Goal: Transaction & Acquisition: Subscribe to service/newsletter

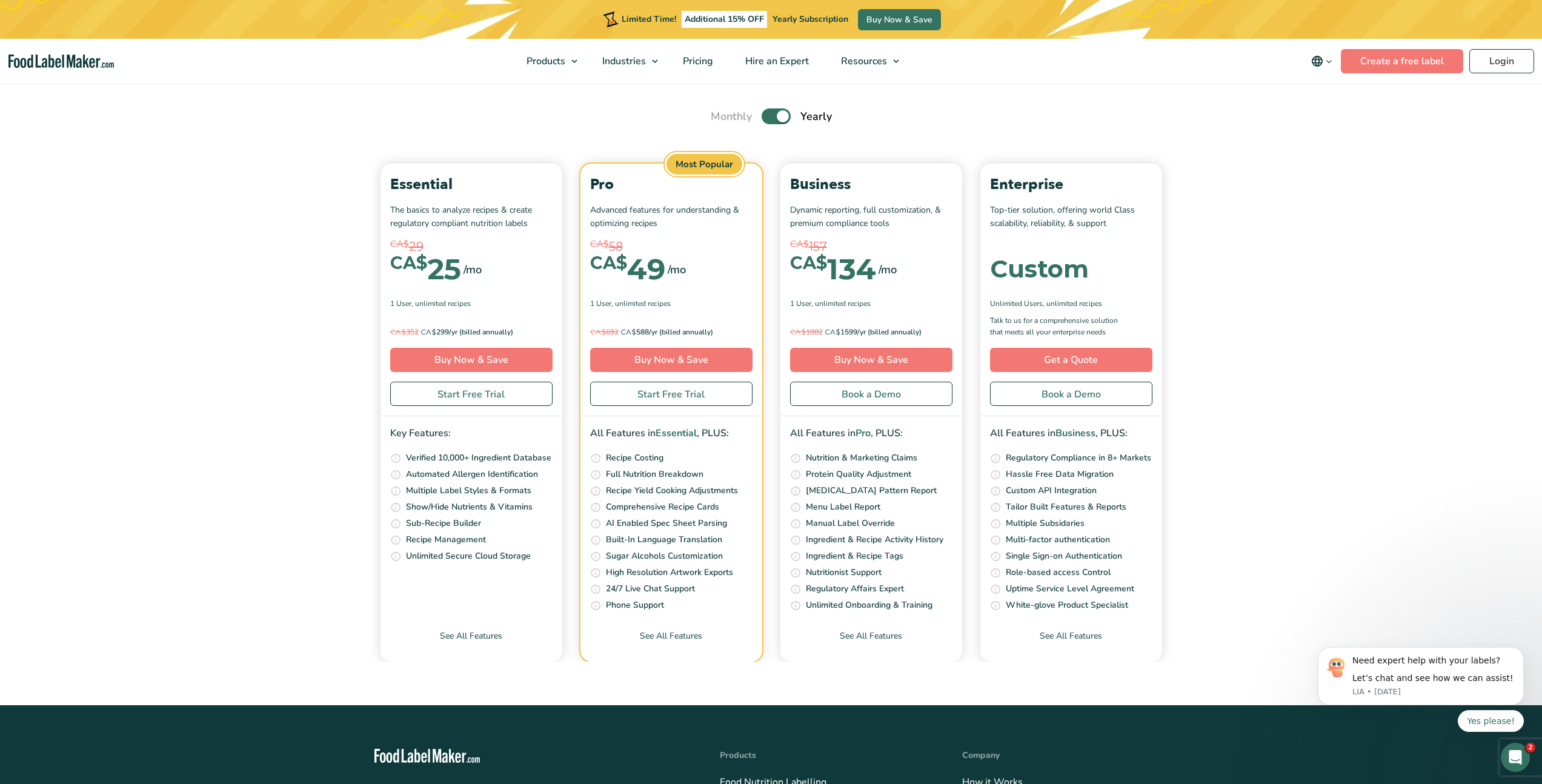
scroll to position [4264, 0]
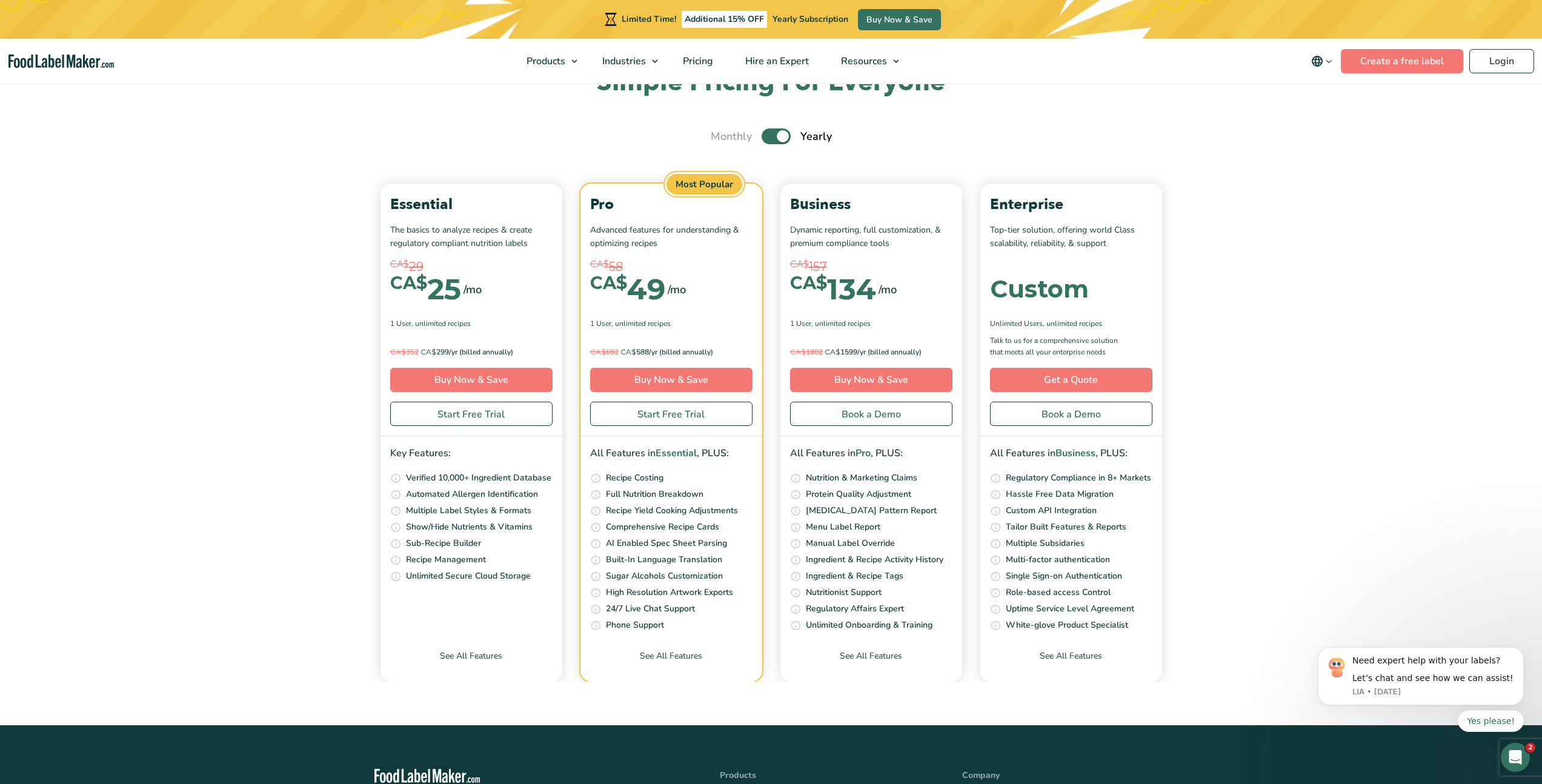
click at [779, 138] on label "Toggle" at bounding box center [776, 136] width 29 height 16
click at [721, 138] on input "Toggle" at bounding box center [717, 136] width 8 height 8
checkbox input "false"
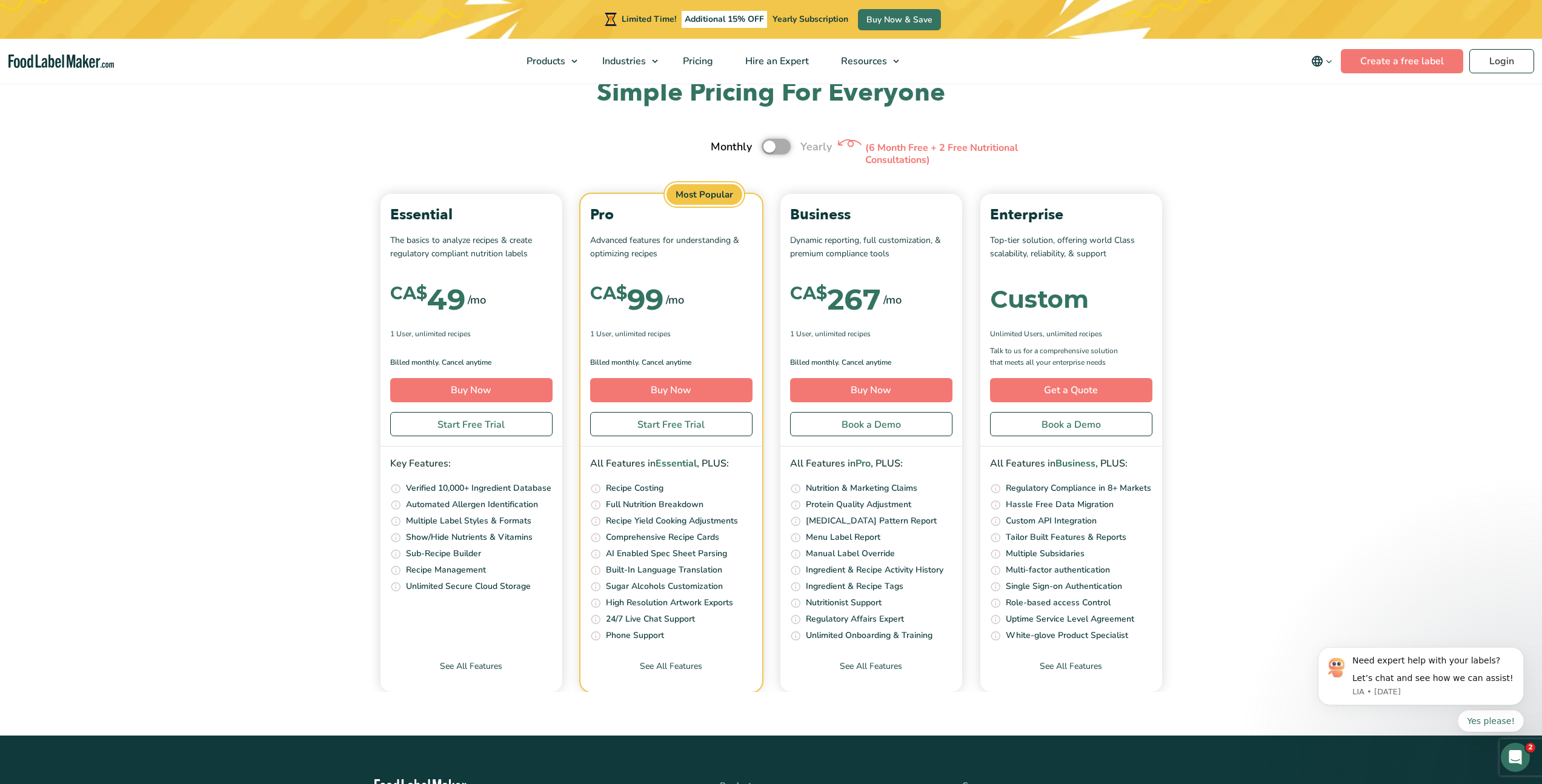
scroll to position [4252, 0]
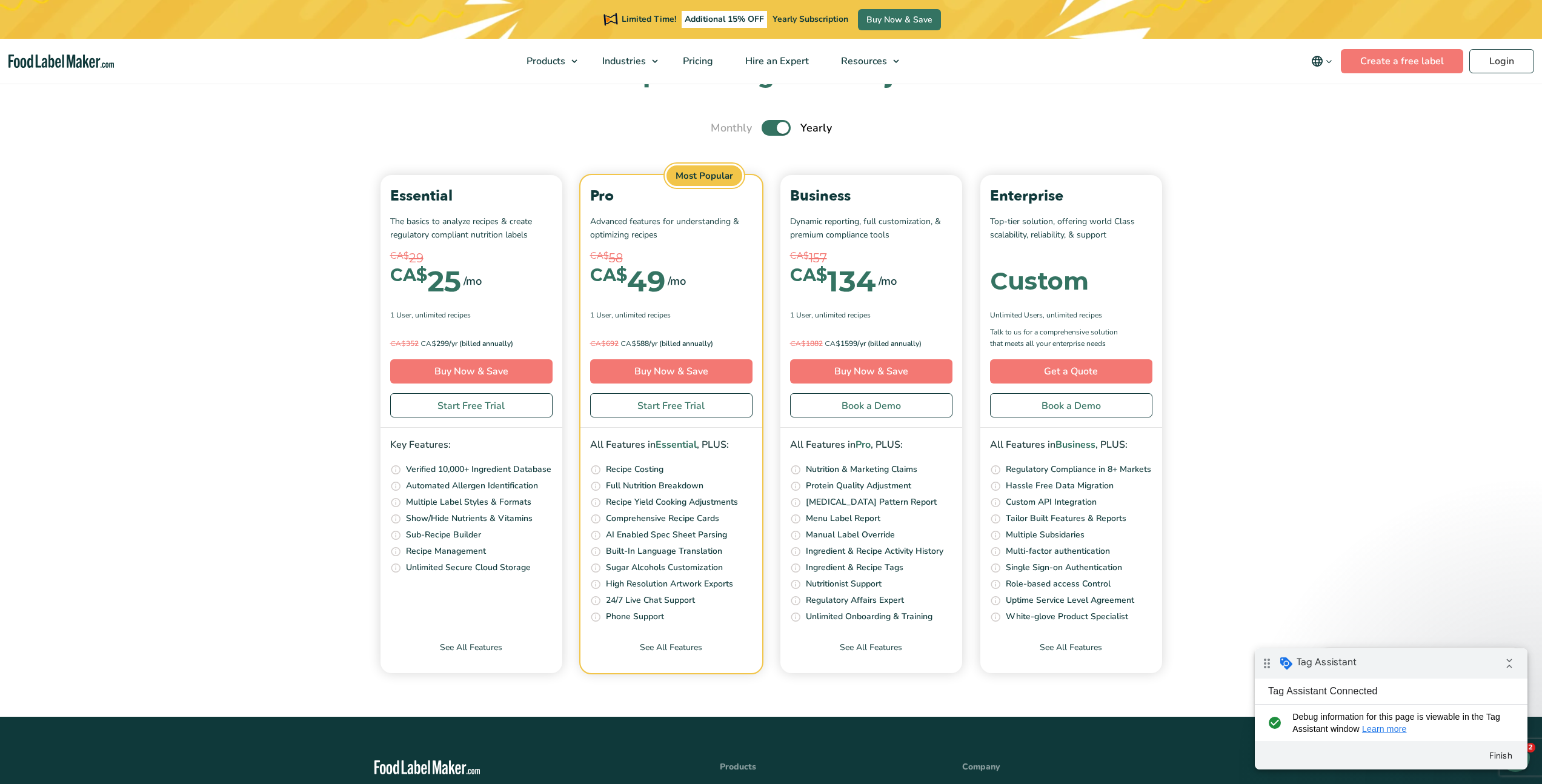
scroll to position [4226, 0]
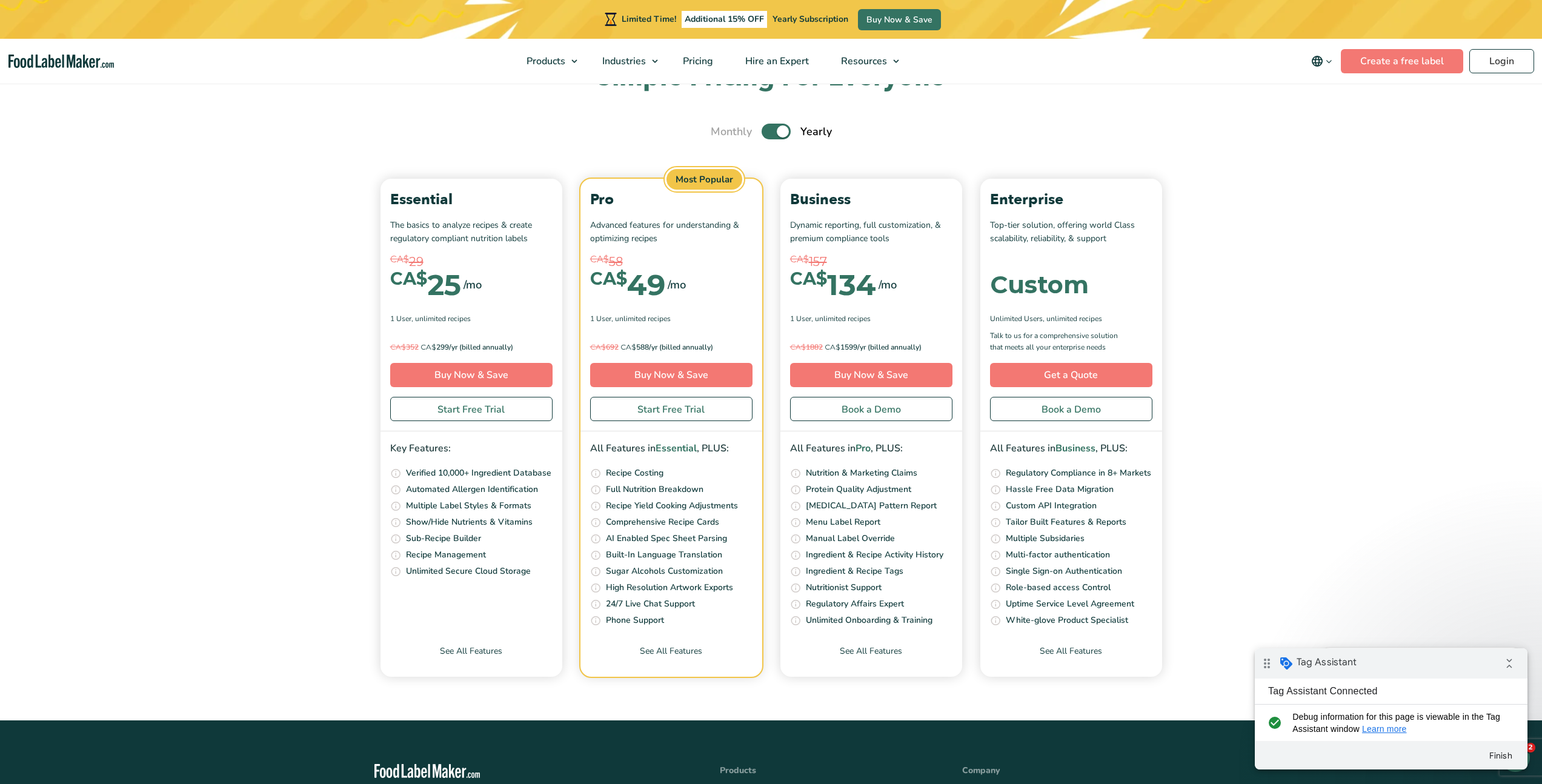
click at [768, 131] on label "Toggle" at bounding box center [776, 131] width 29 height 16
click at [721, 131] on input "Toggle" at bounding box center [717, 131] width 8 height 8
checkbox input "false"
click at [458, 372] on link "Buy Now" at bounding box center [471, 374] width 162 height 24
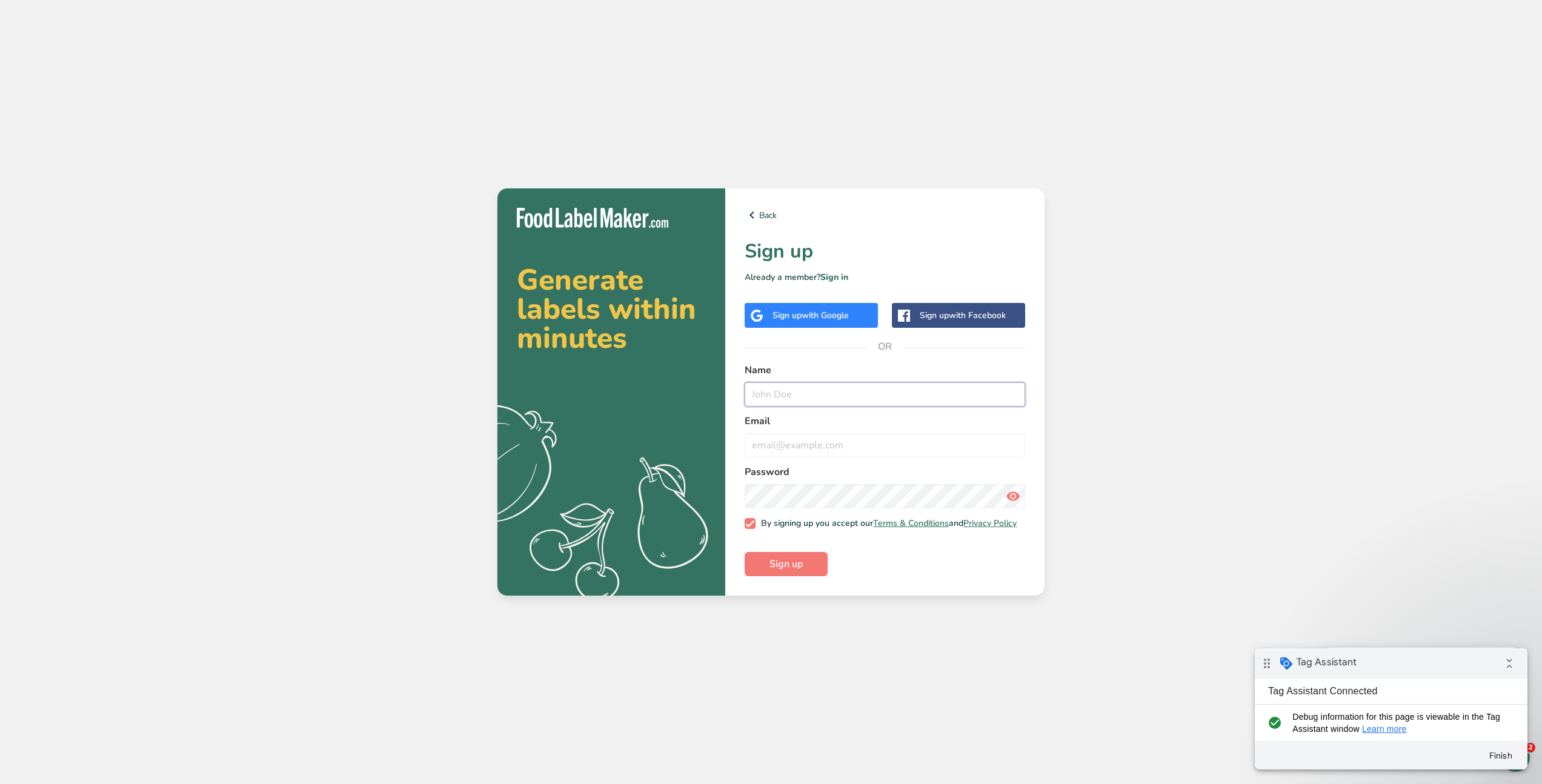
click at [790, 392] on input "text" at bounding box center [885, 394] width 281 height 24
type input "Samer Testing"
type input "samer"
type input "bejjanisa.mer@gmail.com"
click at [732, 457] on div "Back Sign up Already a member? Sign in Sign up with Google Sign up with Faceboo…" at bounding box center [885, 392] width 319 height 407
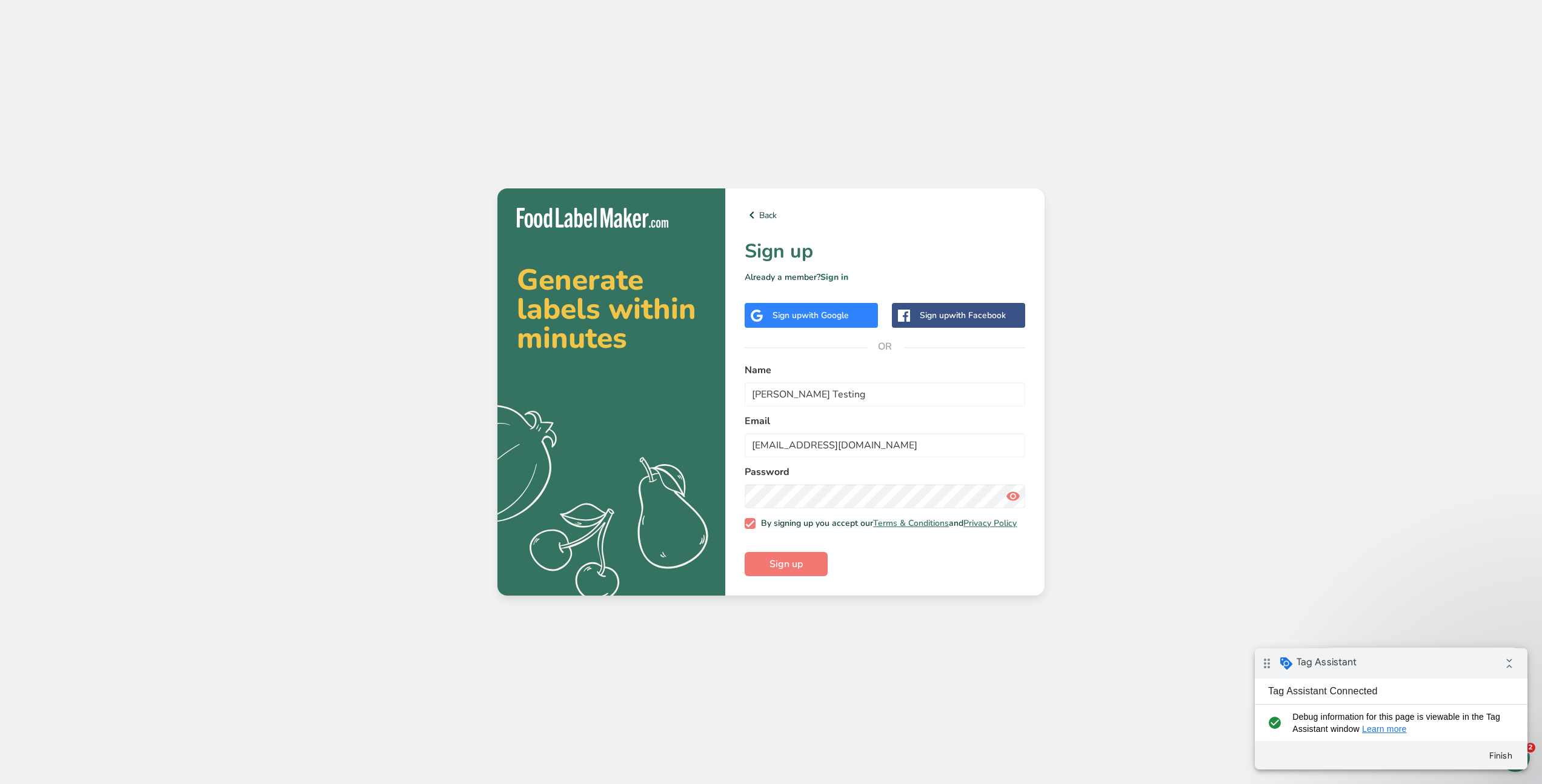
click at [736, 554] on div "Back Sign up Already a member? Sign in Sign up with Google Sign up with Faceboo…" at bounding box center [885, 392] width 319 height 407
click at [791, 571] on span "Sign up" at bounding box center [786, 564] width 33 height 14
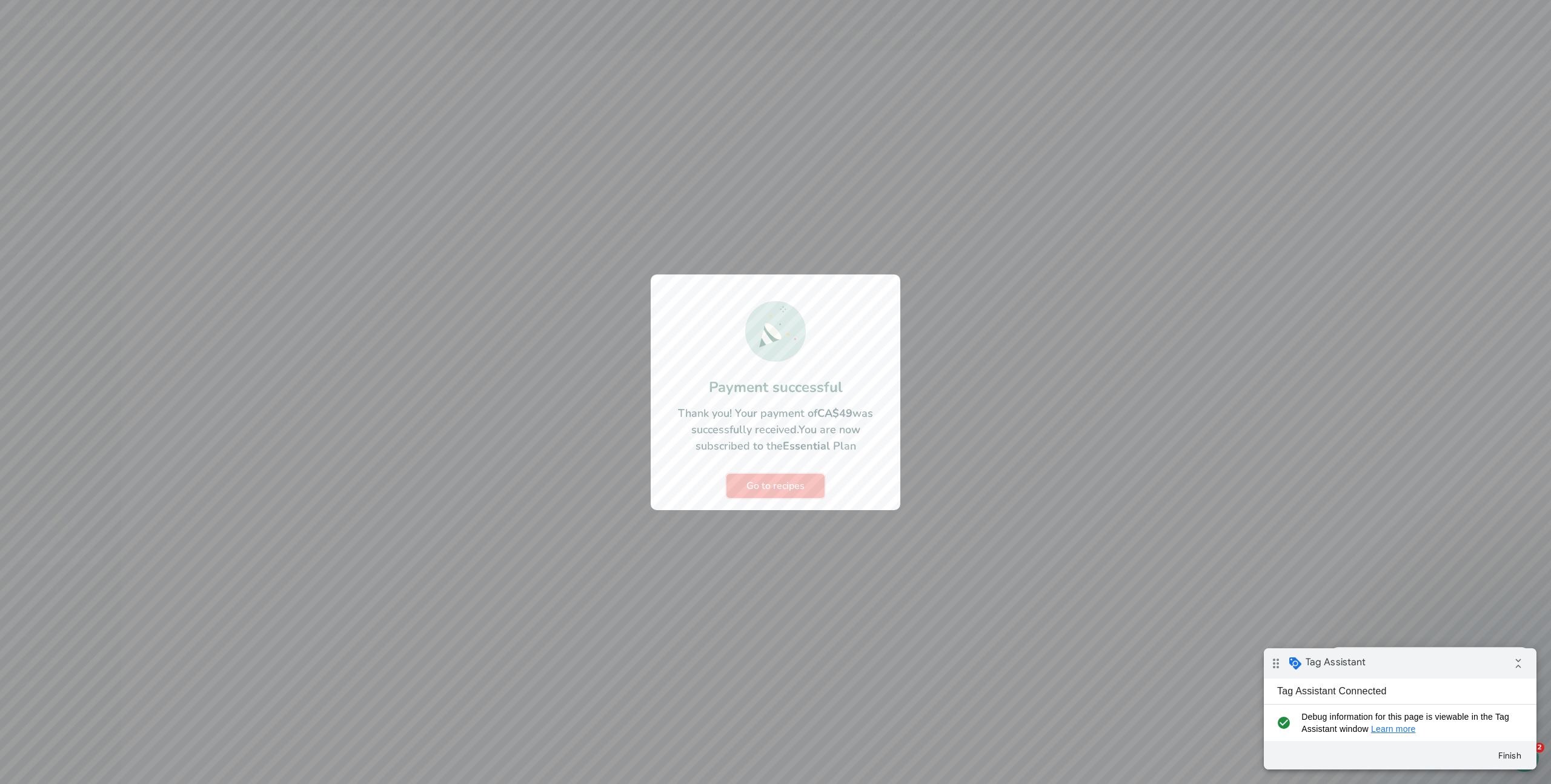
click at [763, 483] on span "Go to recipes" at bounding box center [776, 485] width 58 height 14
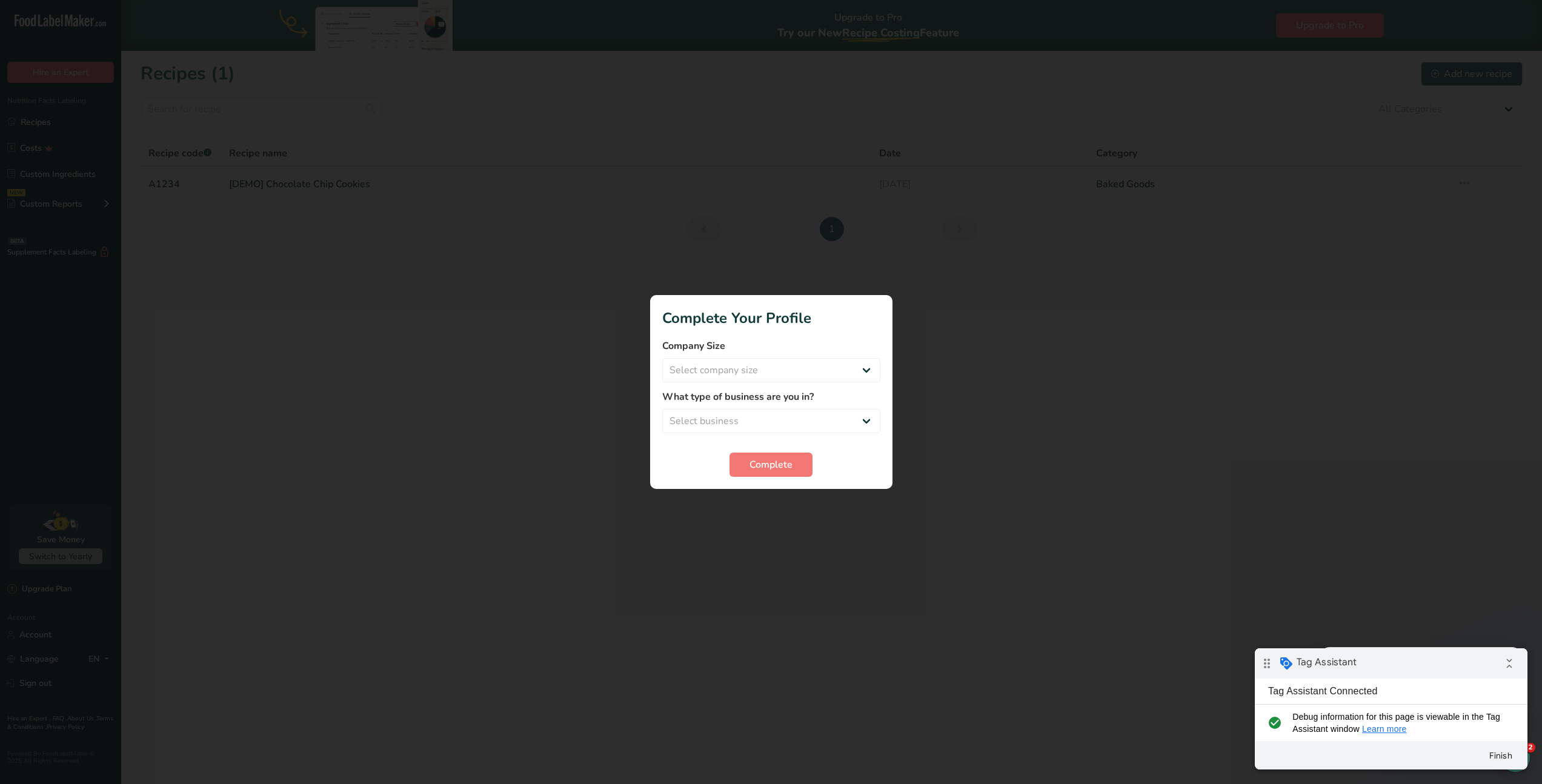
click at [955, 400] on div at bounding box center [771, 392] width 1542 height 784
click at [916, 271] on div at bounding box center [771, 392] width 1542 height 784
click at [775, 469] on span "Complete" at bounding box center [771, 464] width 43 height 14
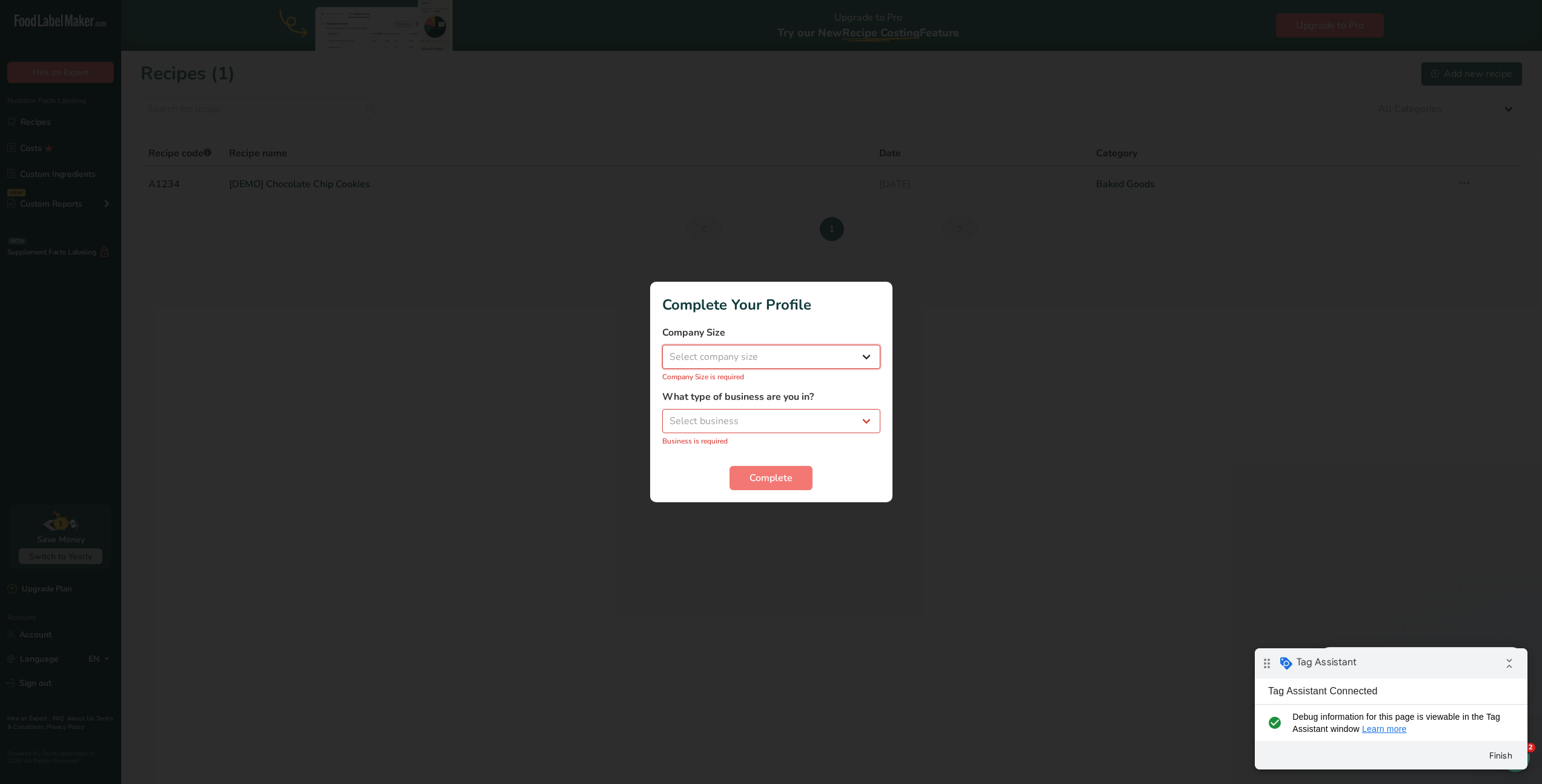
click at [775, 361] on select "Select company size Fewer than 10 Employees 10 to 50 Employees 51 to 500 Employ…" at bounding box center [771, 357] width 218 height 24
select select "2"
click at [662, 352] on select "Select company size Fewer than 10 Employees 10 to 50 Employees 51 to 500 Employ…" at bounding box center [771, 357] width 218 height 24
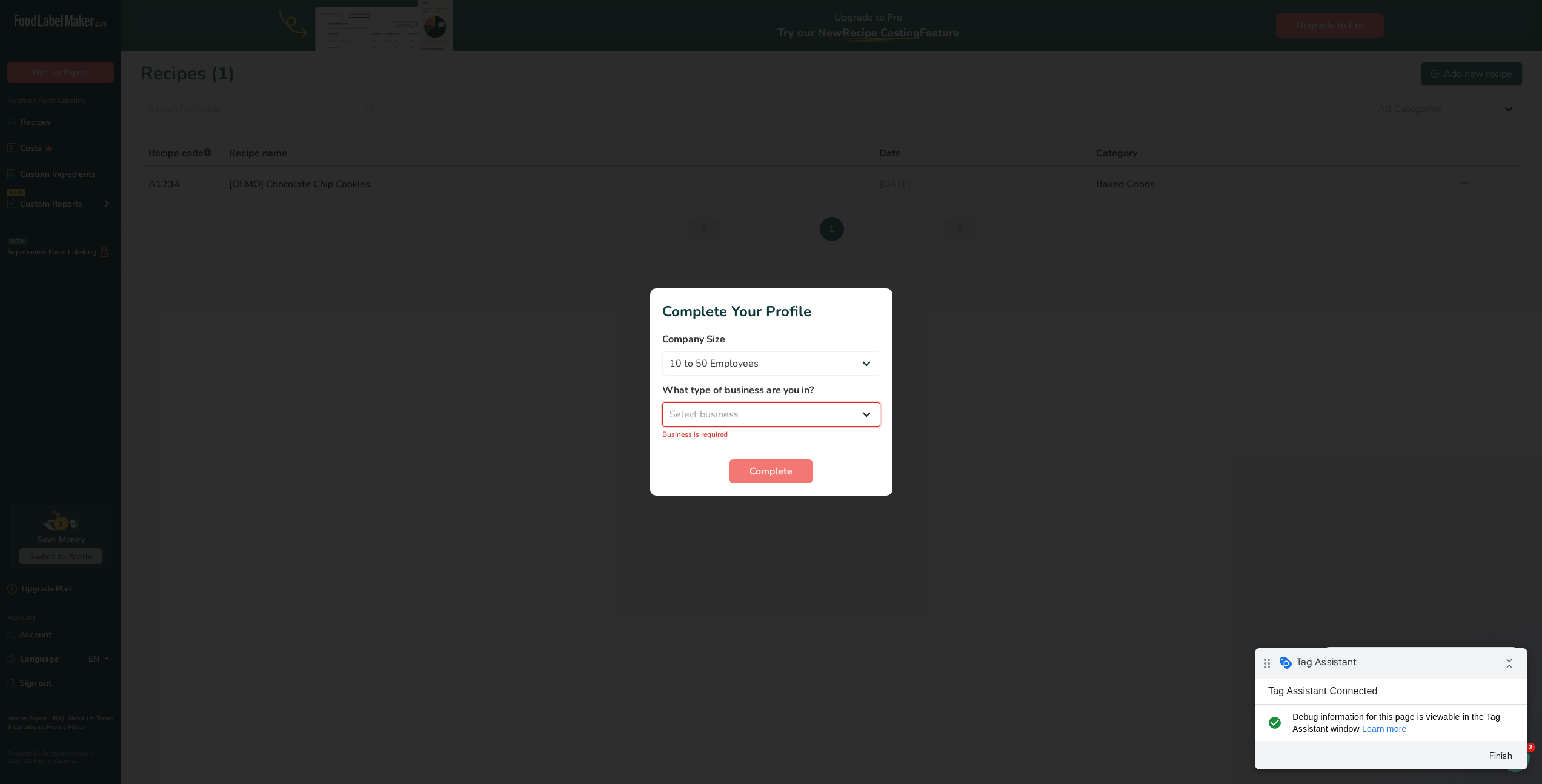
click at [736, 420] on select "Select business Packaged Food Manufacturer Restaurant & Cafe Bakery Meal Plans …" at bounding box center [771, 414] width 218 height 24
select select "4"
click at [662, 409] on select "Select business Packaged Food Manufacturer Restaurant & Cafe Bakery Meal Plans …" at bounding box center [771, 414] width 218 height 24
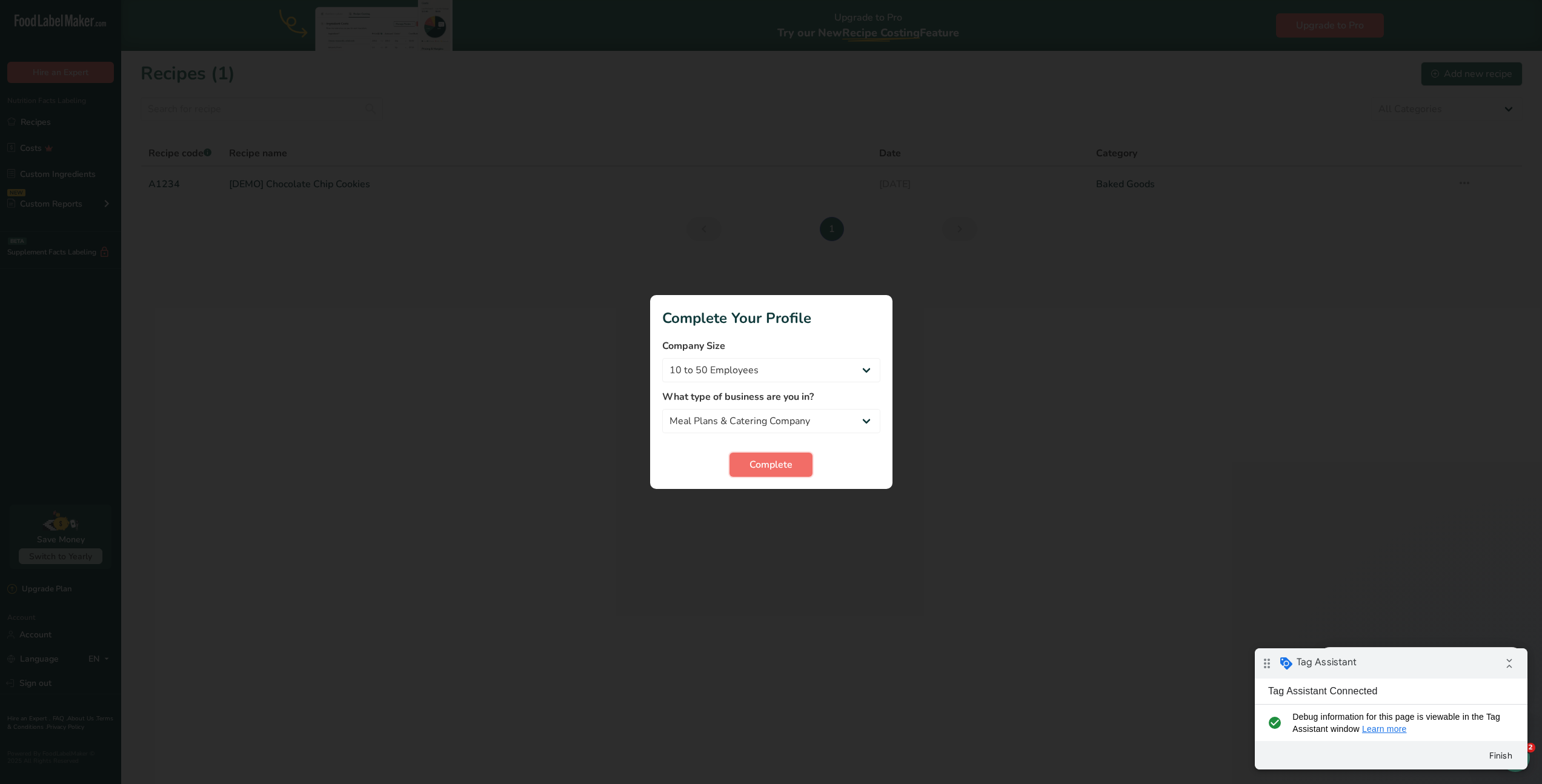
click at [769, 468] on span "Complete" at bounding box center [771, 464] width 43 height 14
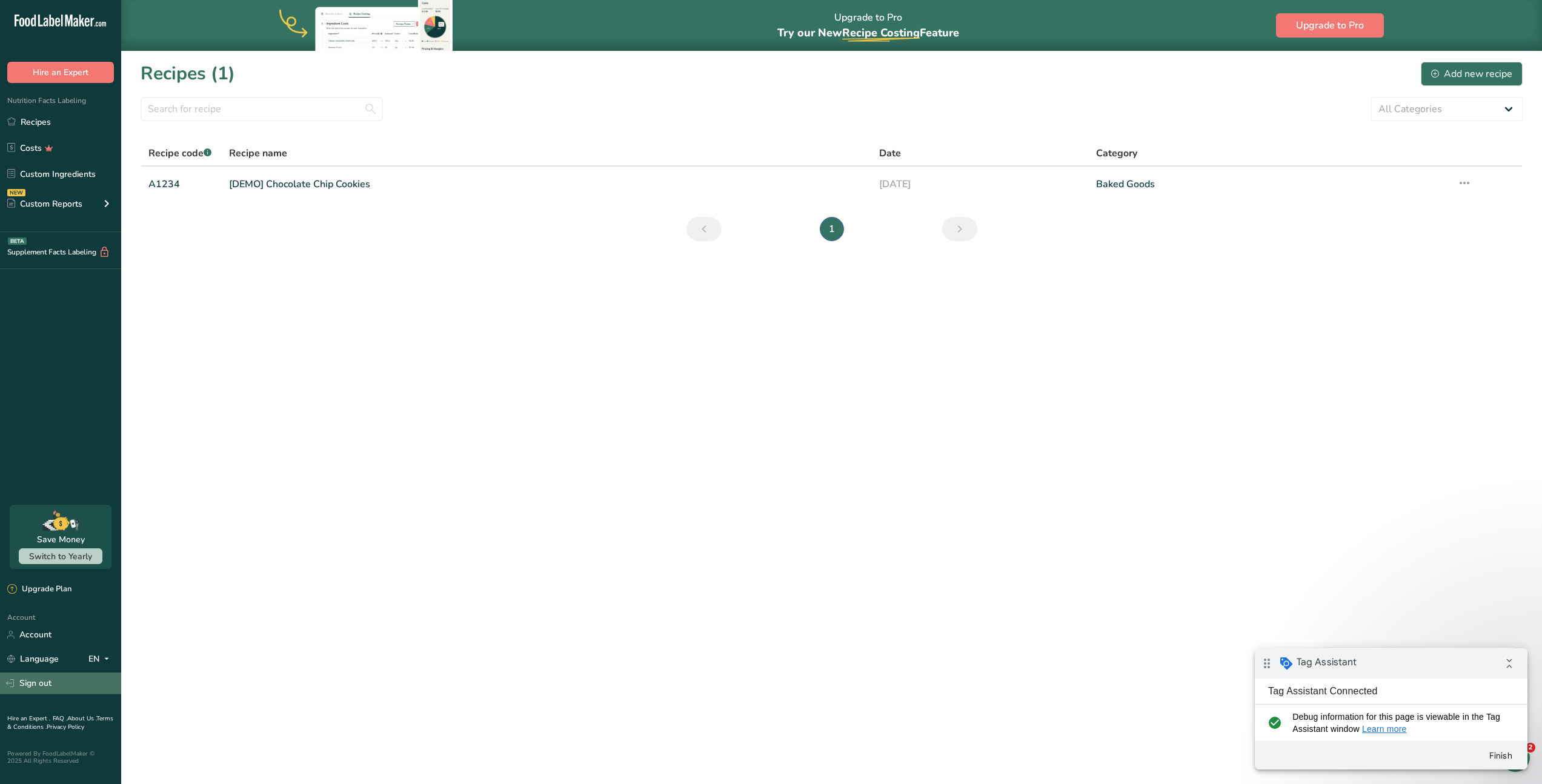
click at [49, 678] on link "Sign out" at bounding box center [60, 682] width 121 height 21
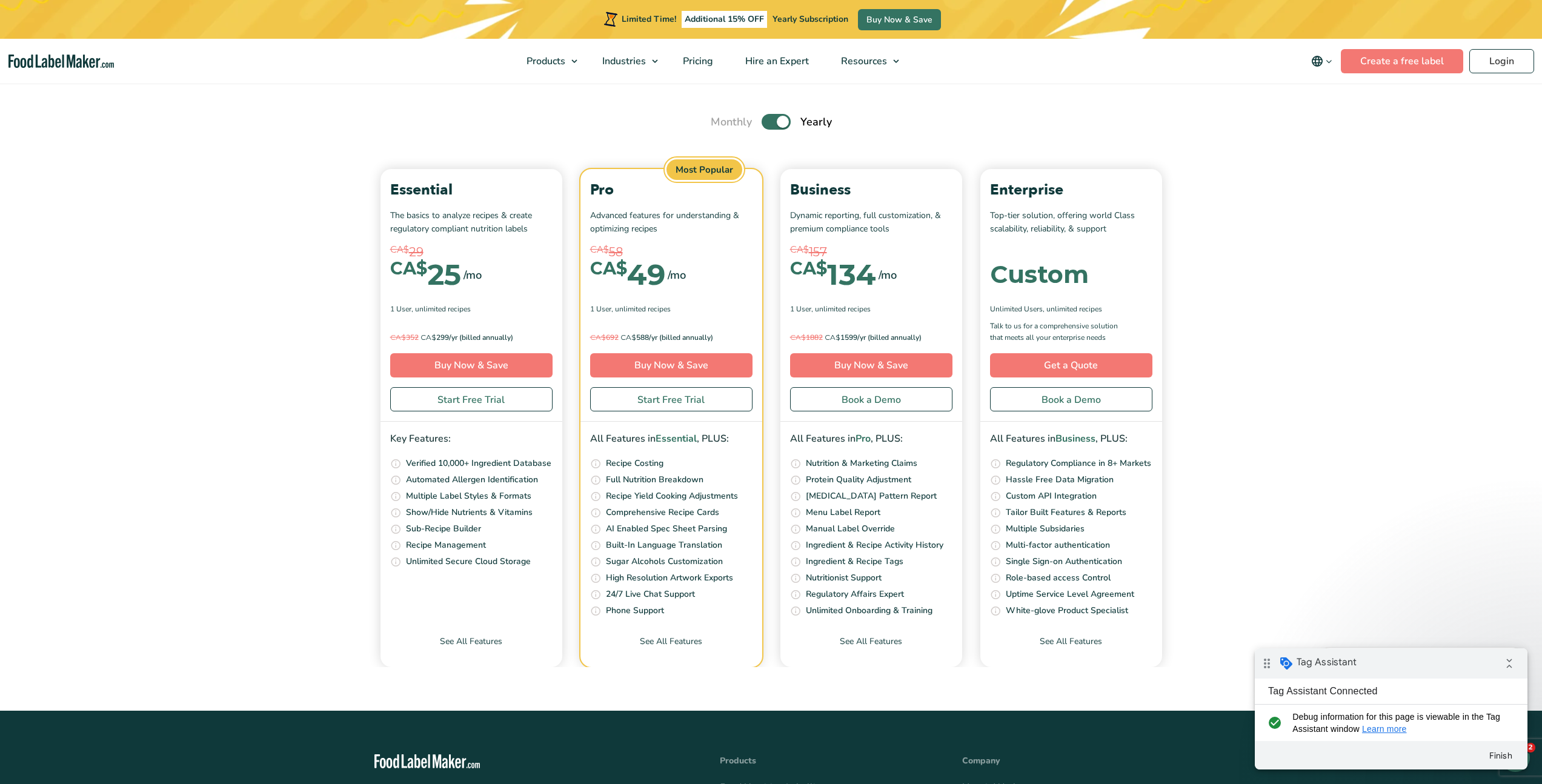
scroll to position [4180, 0]
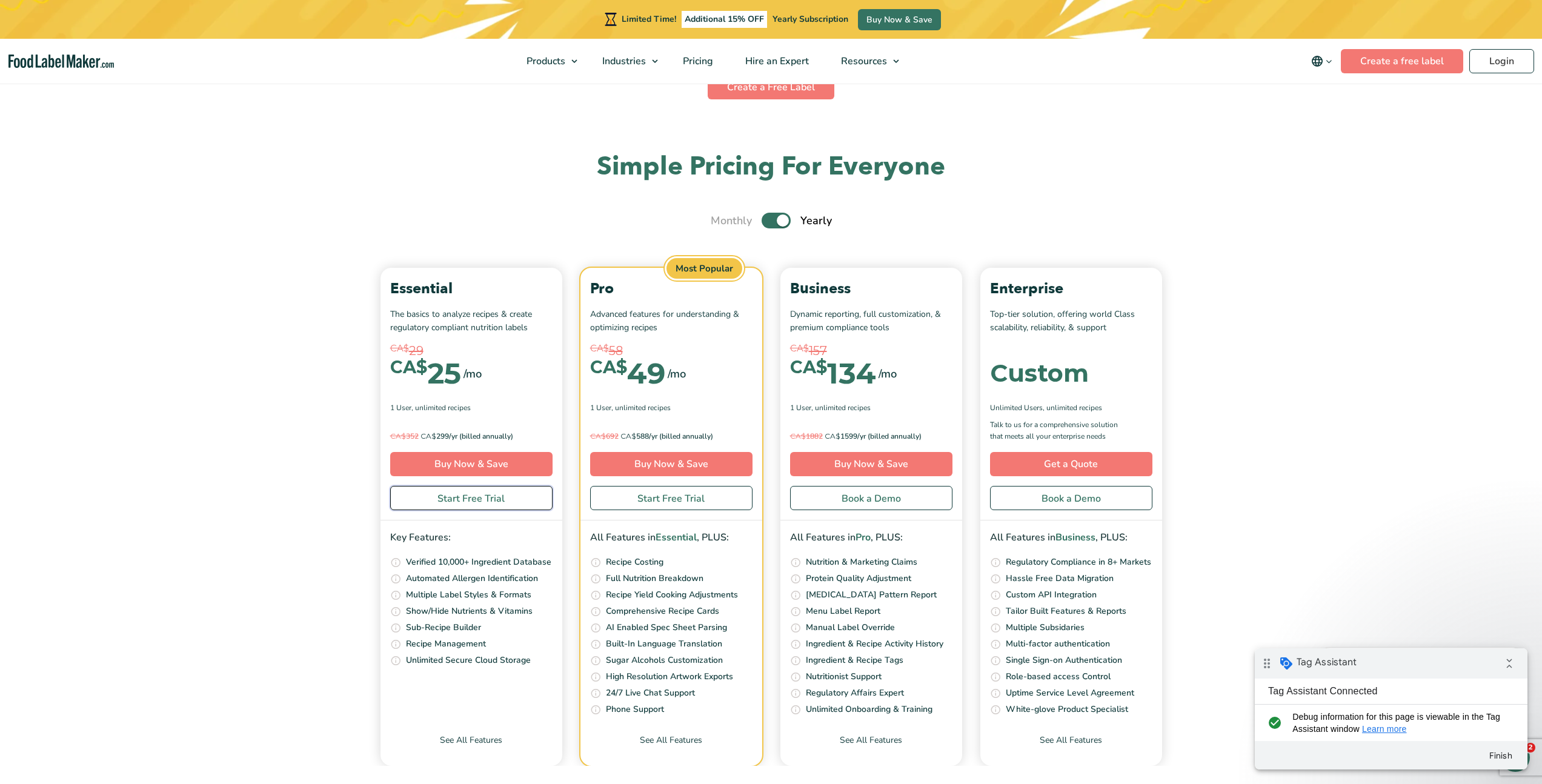
click at [474, 498] on link "Start Free Trial" at bounding box center [471, 498] width 162 height 24
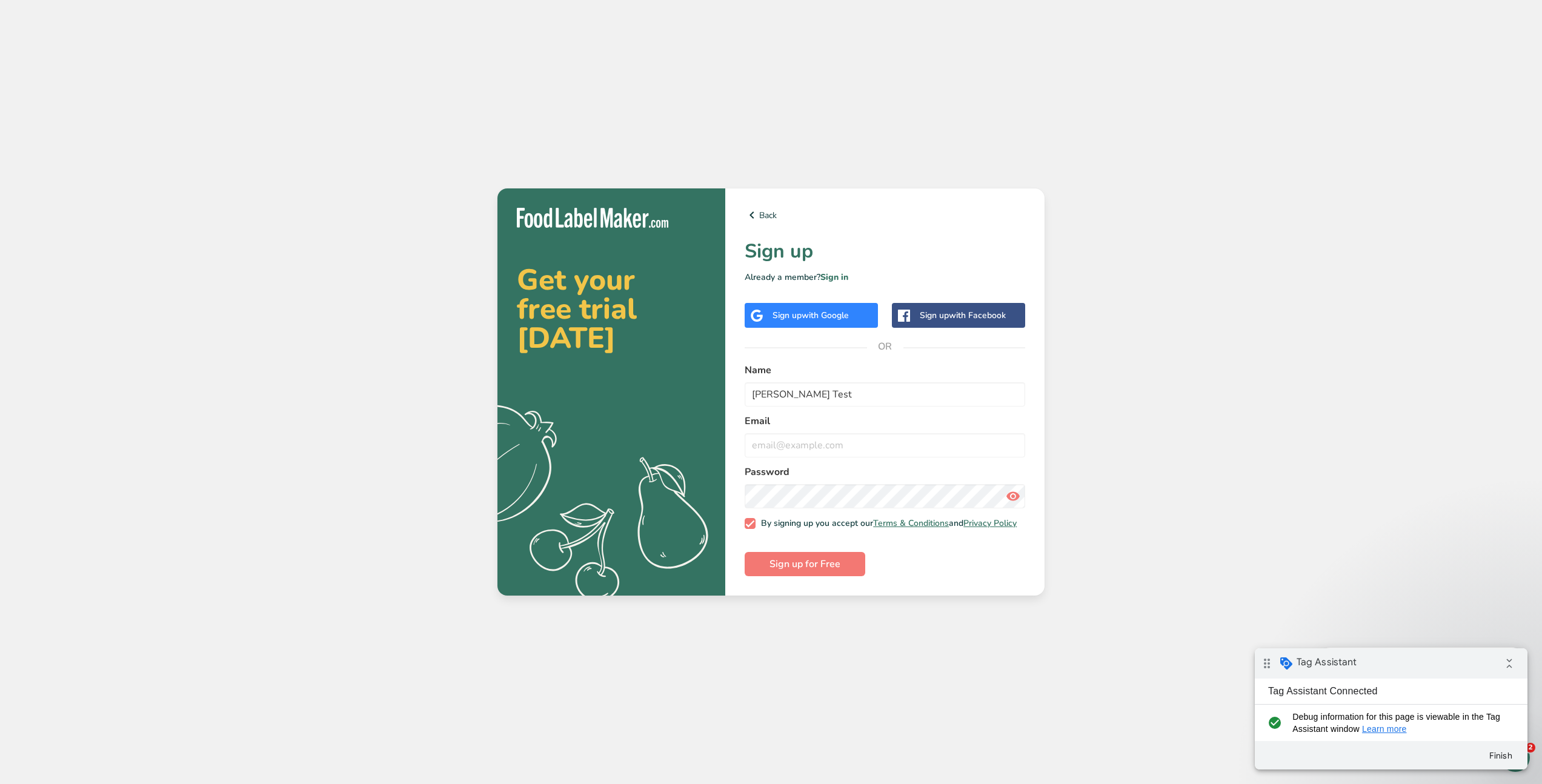
type input "[PERSON_NAME] Test"
type input "sa"
click at [738, 466] on div "Back Sign up Already a member? Sign in Sign up with Google Sign up with Faceboo…" at bounding box center [885, 392] width 319 height 407
click at [779, 443] on input "[EMAIL_ADDRESS][DOMAIN_NAME]" at bounding box center [885, 445] width 281 height 24
type input "[EMAIL_ADDRESS][DOMAIN_NAME]"
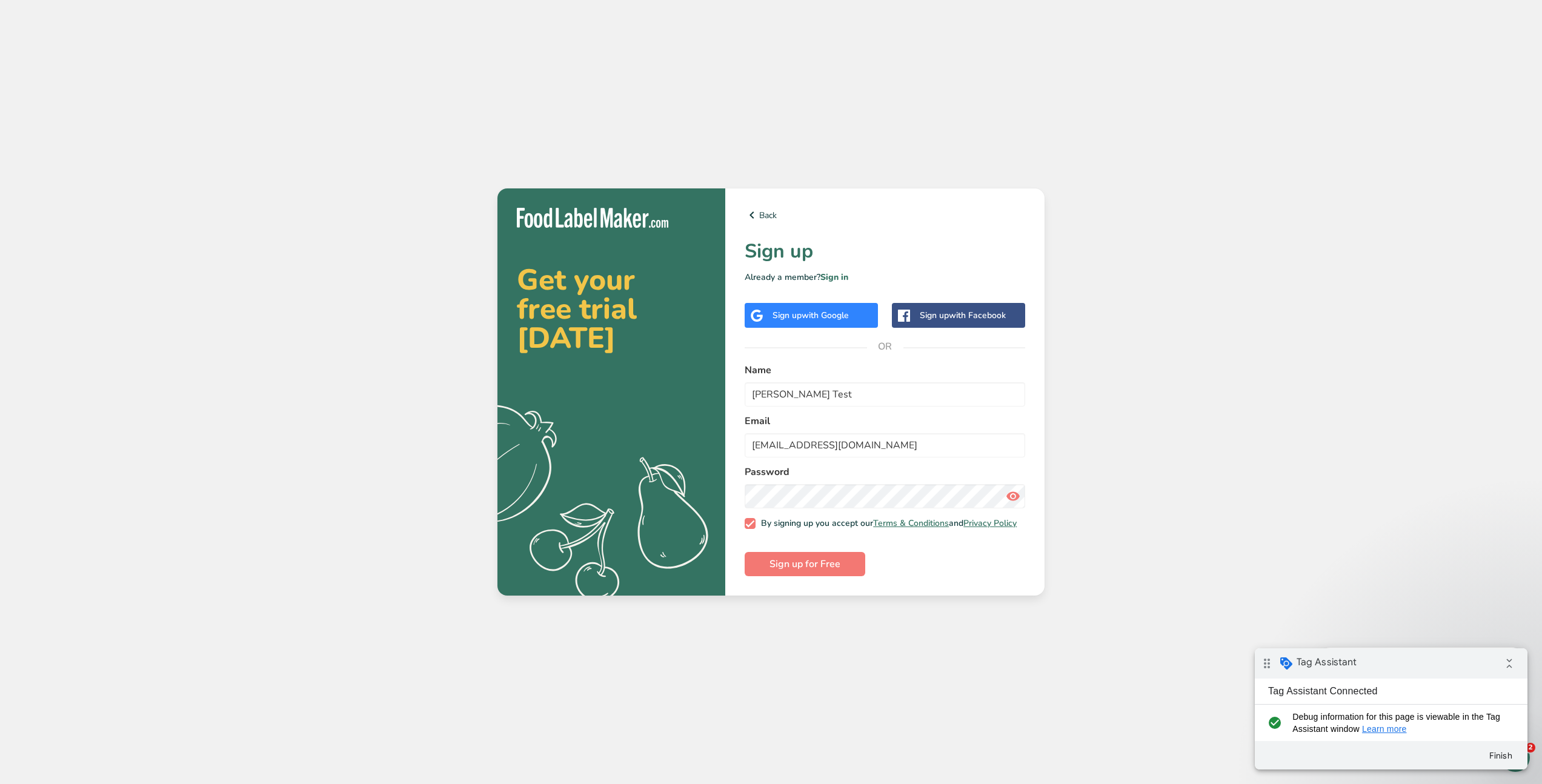
click at [735, 363] on div "Back Sign up Already a member? Sign in Sign up with Google Sign up with Faceboo…" at bounding box center [885, 392] width 319 height 407
click at [789, 561] on span "Sign up for Free" at bounding box center [804, 564] width 71 height 14
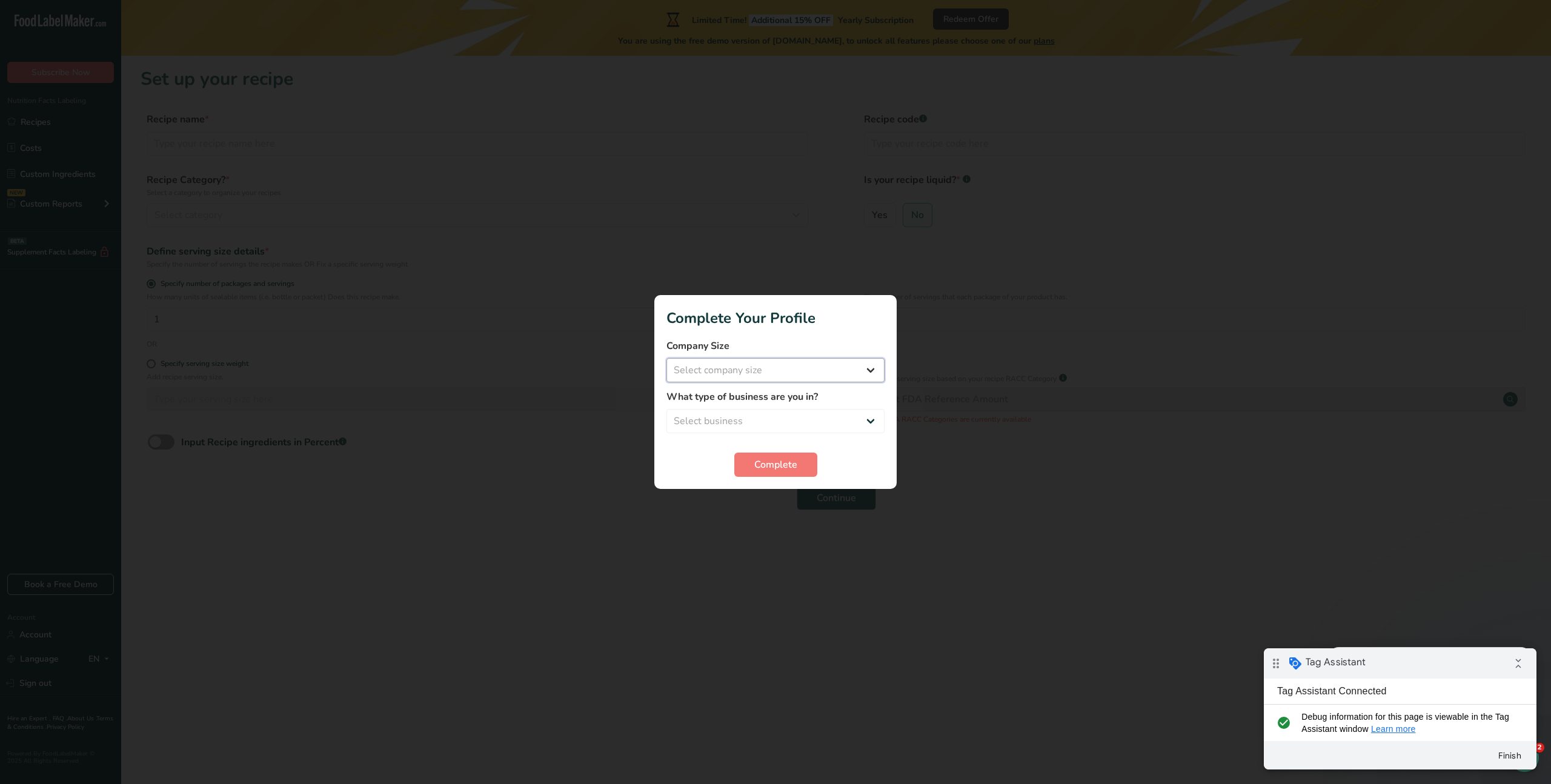
click at [784, 372] on select "Select company size Fewer than 10 Employees 10 to 50 Employees 51 to 500 Employ…" at bounding box center [775, 370] width 218 height 24
select select "3"
click at [667, 358] on select "Select company size Fewer than 10 Employees 10 to 50 Employees 51 to 500 Employ…" at bounding box center [775, 370] width 218 height 24
click at [723, 427] on select "Select business Packaged Food Manufacturer Restaurant & Cafe Bakery Meal Plans …" at bounding box center [775, 421] width 218 height 24
select select "3"
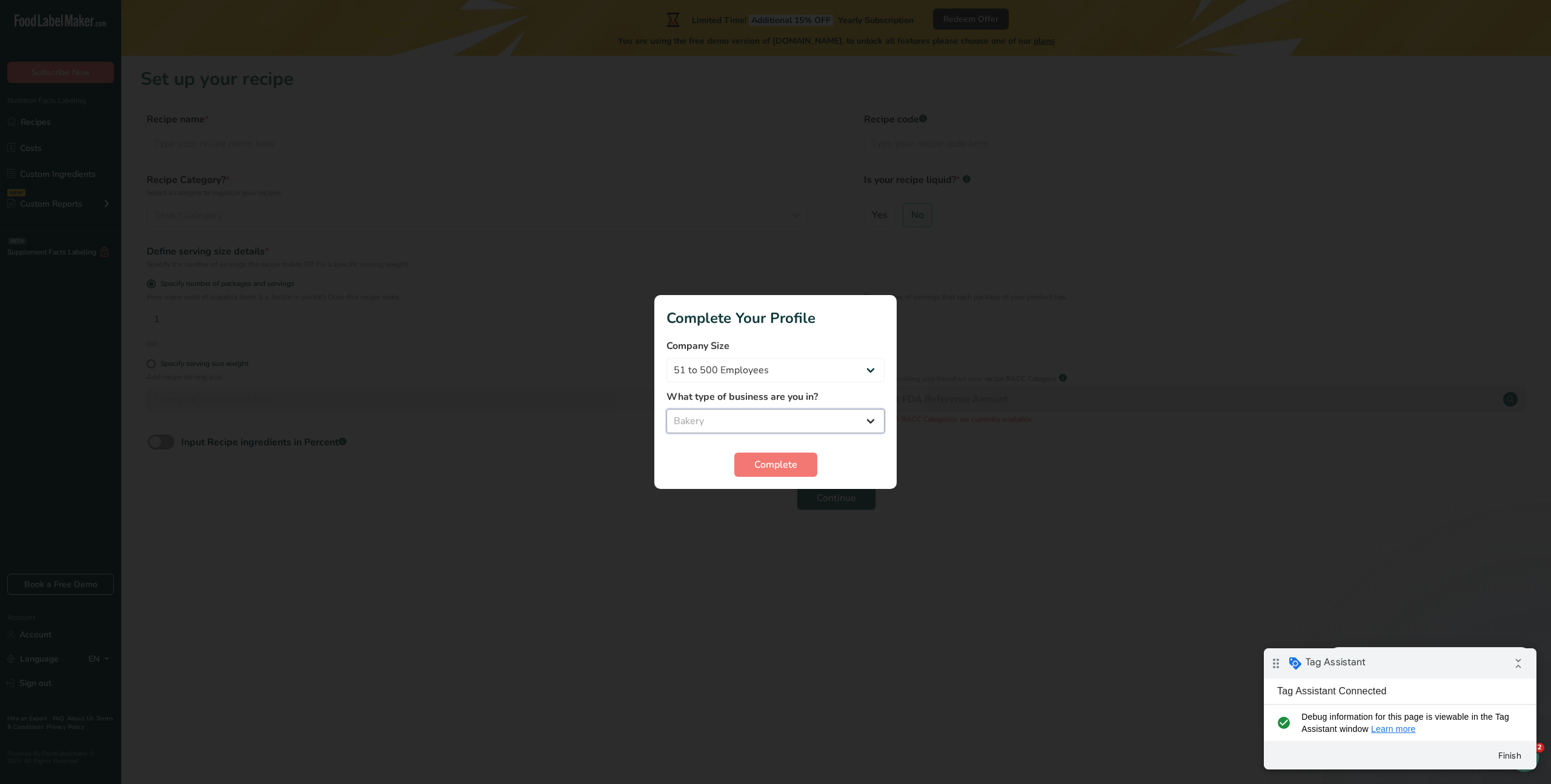
click at [667, 409] on select "Select business Packaged Food Manufacturer Restaurant & Cafe Bakery Meal Plans …" at bounding box center [775, 421] width 218 height 24
click at [773, 462] on span "Complete" at bounding box center [776, 464] width 43 height 14
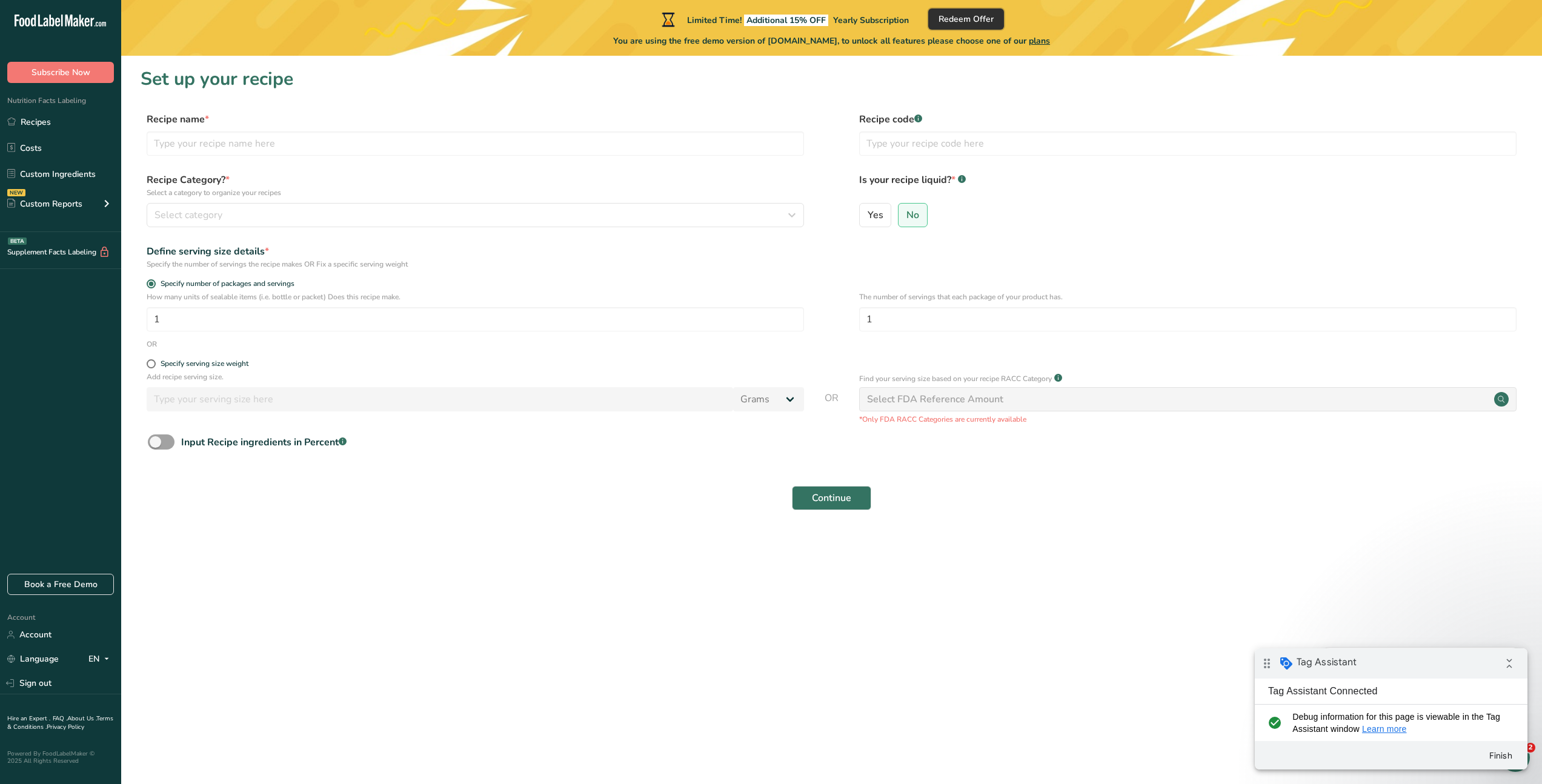
click at [974, 14] on span "Redeem Offer" at bounding box center [966, 18] width 55 height 13
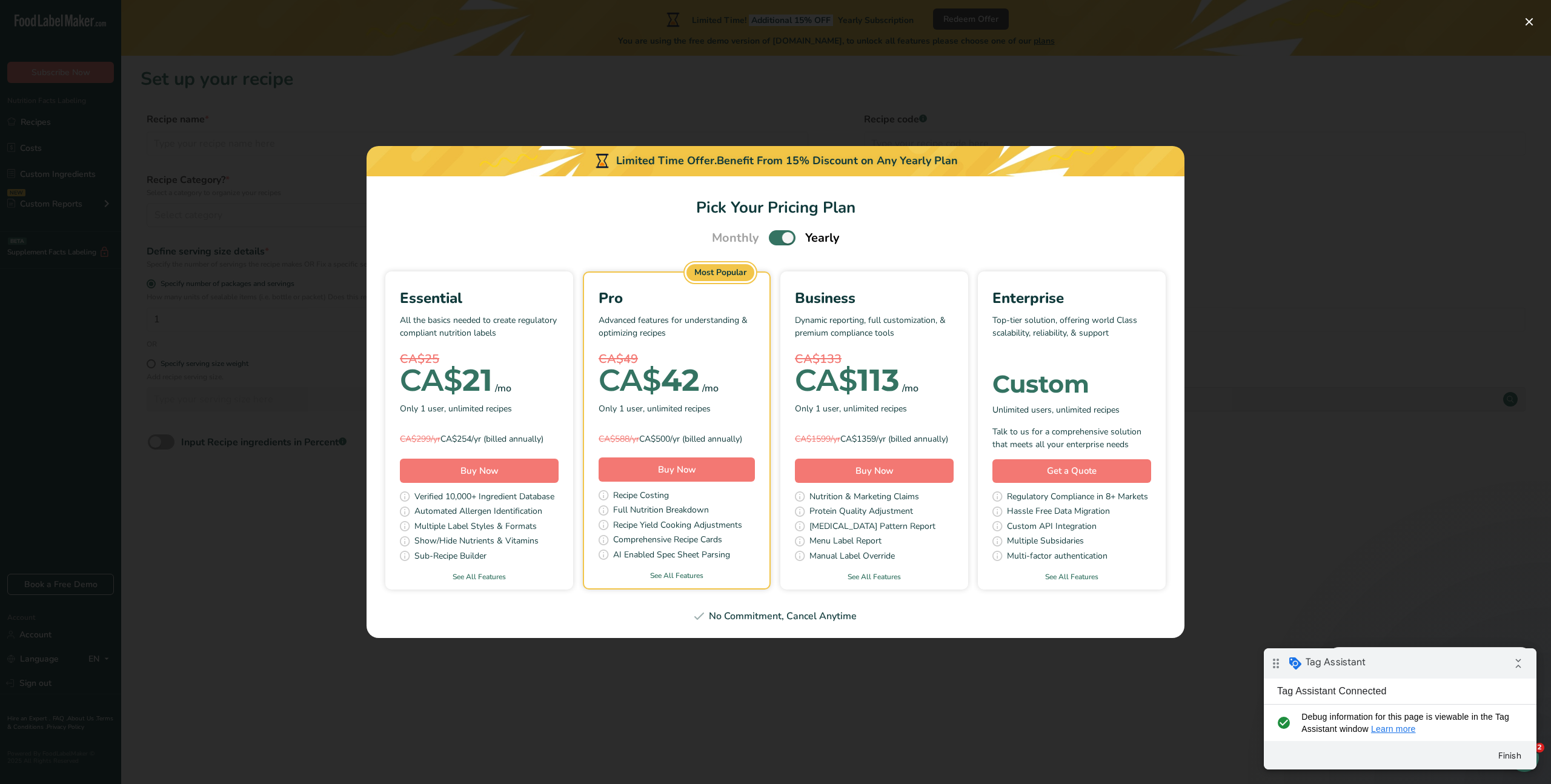
click at [785, 233] on span "Pick Your Pricing Plan Modal" at bounding box center [782, 238] width 27 height 15
click at [777, 234] on input "Pick Your Pricing Plan Modal" at bounding box center [772, 237] width 8 height 8
checkbox input "false"
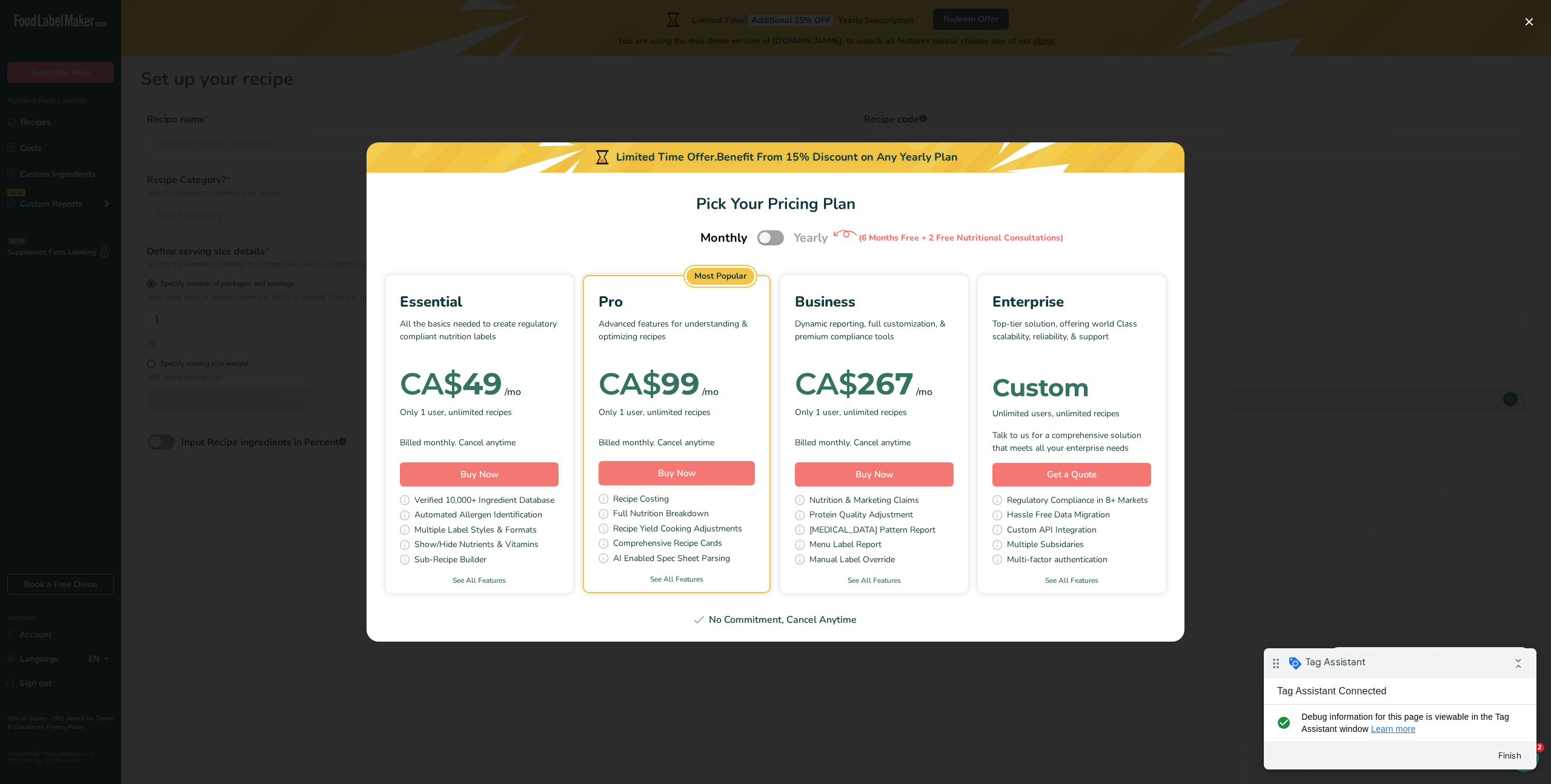
click at [499, 338] on p "All the basics needed to create regulatory compliant nutrition labels" at bounding box center [479, 336] width 159 height 37
click at [467, 472] on span "Buy Now" at bounding box center [479, 474] width 38 height 13
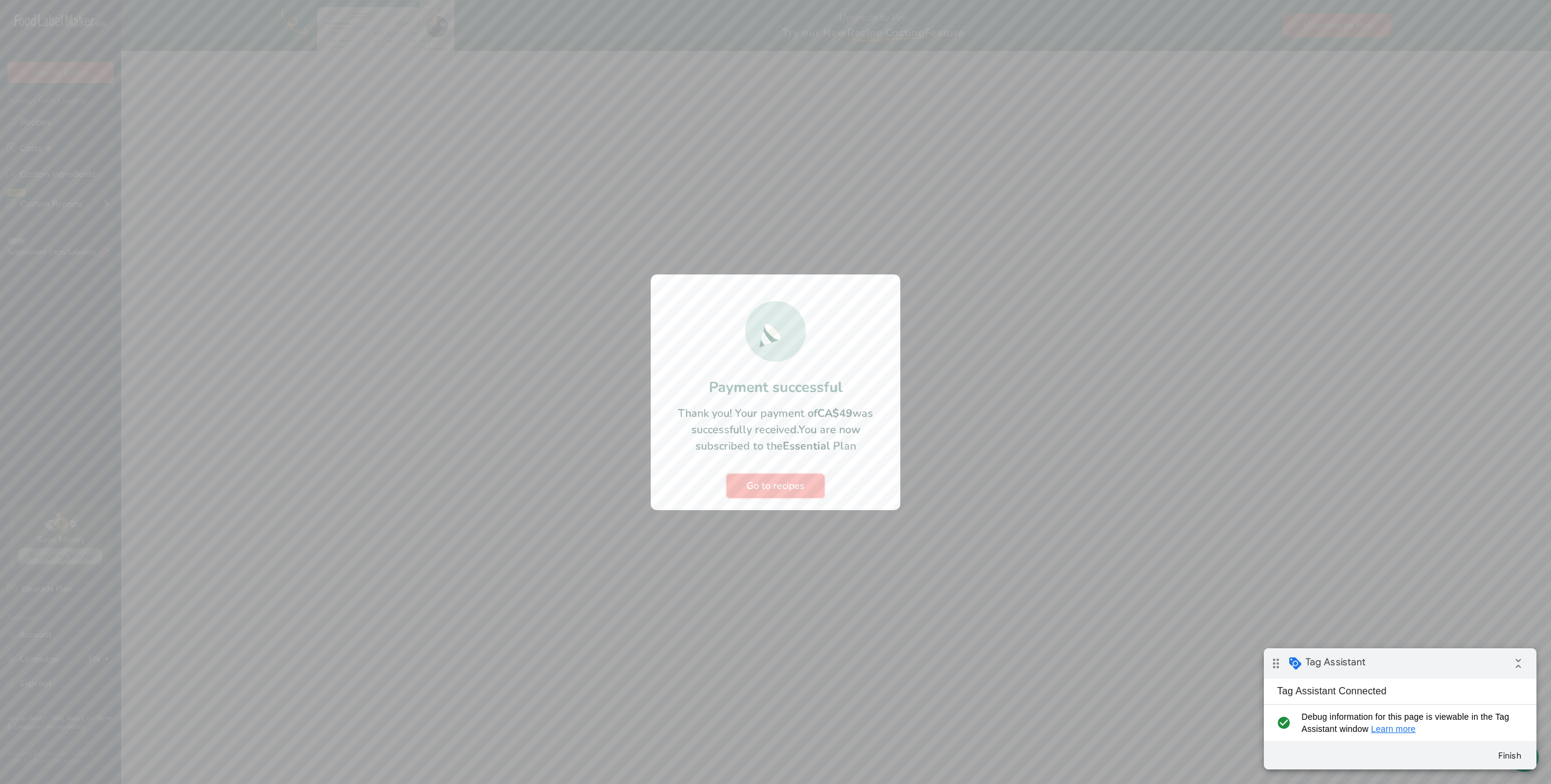
click at [767, 486] on span "Go to recipes" at bounding box center [776, 485] width 58 height 14
